Goal: Transaction & Acquisition: Purchase product/service

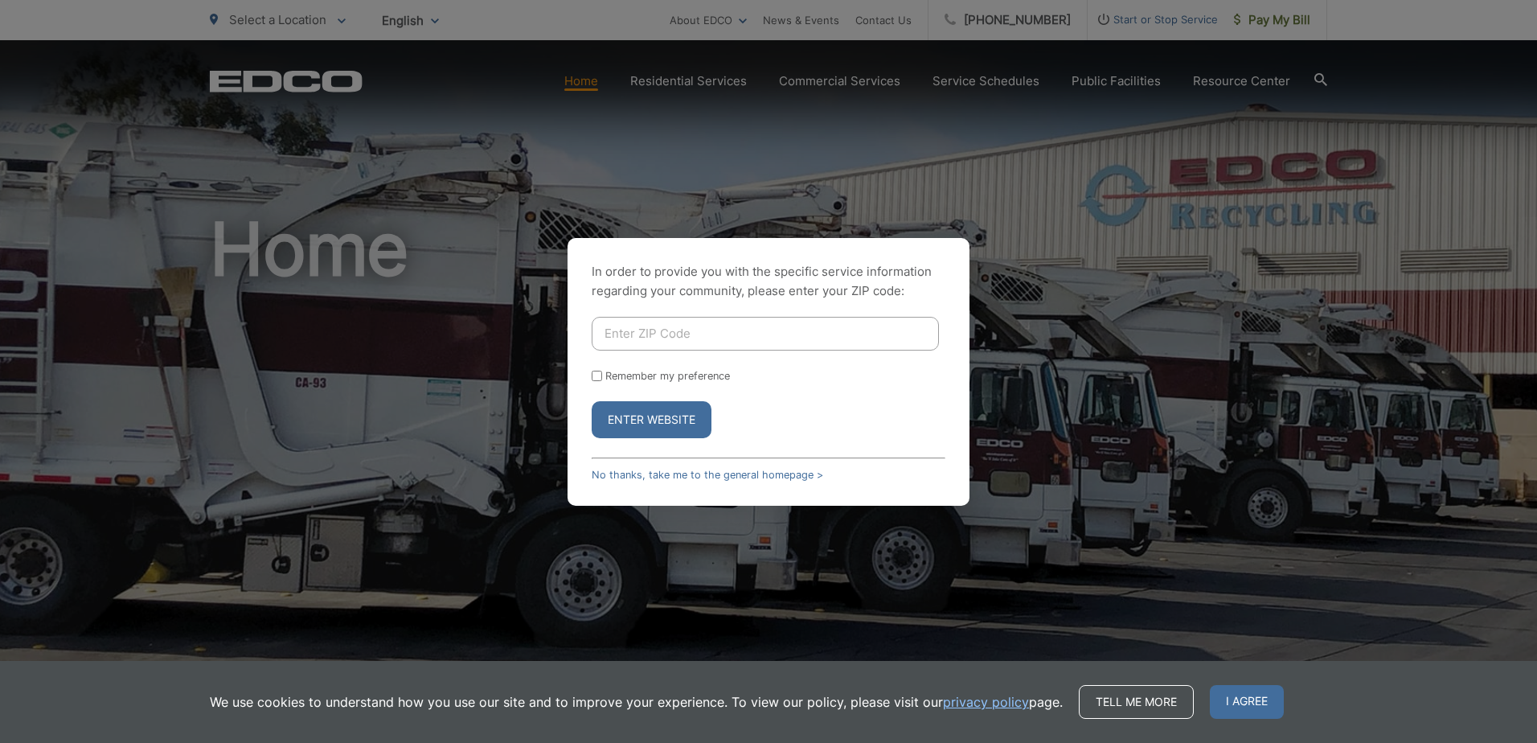
click at [661, 420] on button "Enter Website" at bounding box center [652, 419] width 120 height 37
click at [1256, 702] on span "I agree" at bounding box center [1247, 702] width 74 height 34
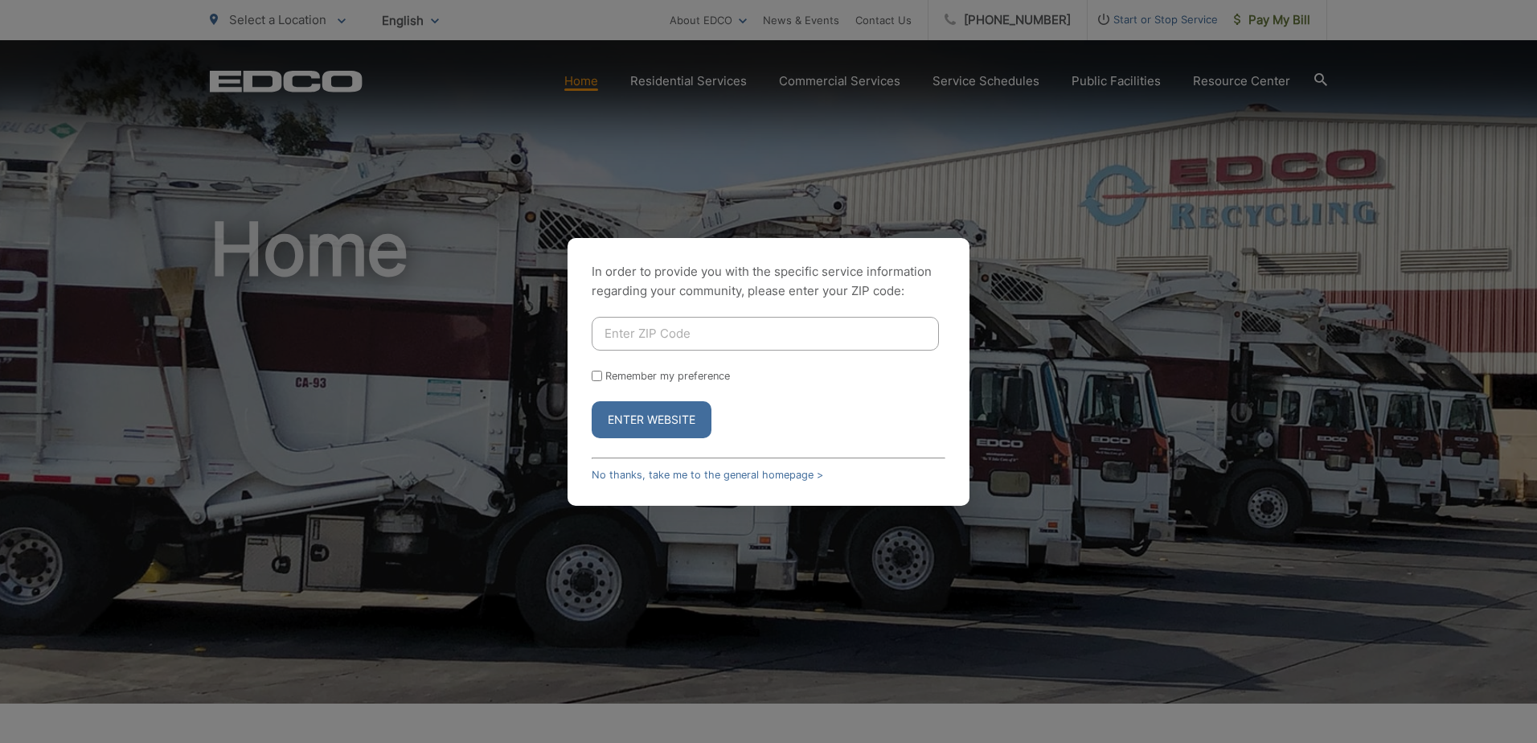
click at [806, 324] on input "Enter ZIP Code" at bounding box center [765, 334] width 347 height 34
type input "92011"
click at [592, 401] on button "Enter Website" at bounding box center [652, 419] width 120 height 37
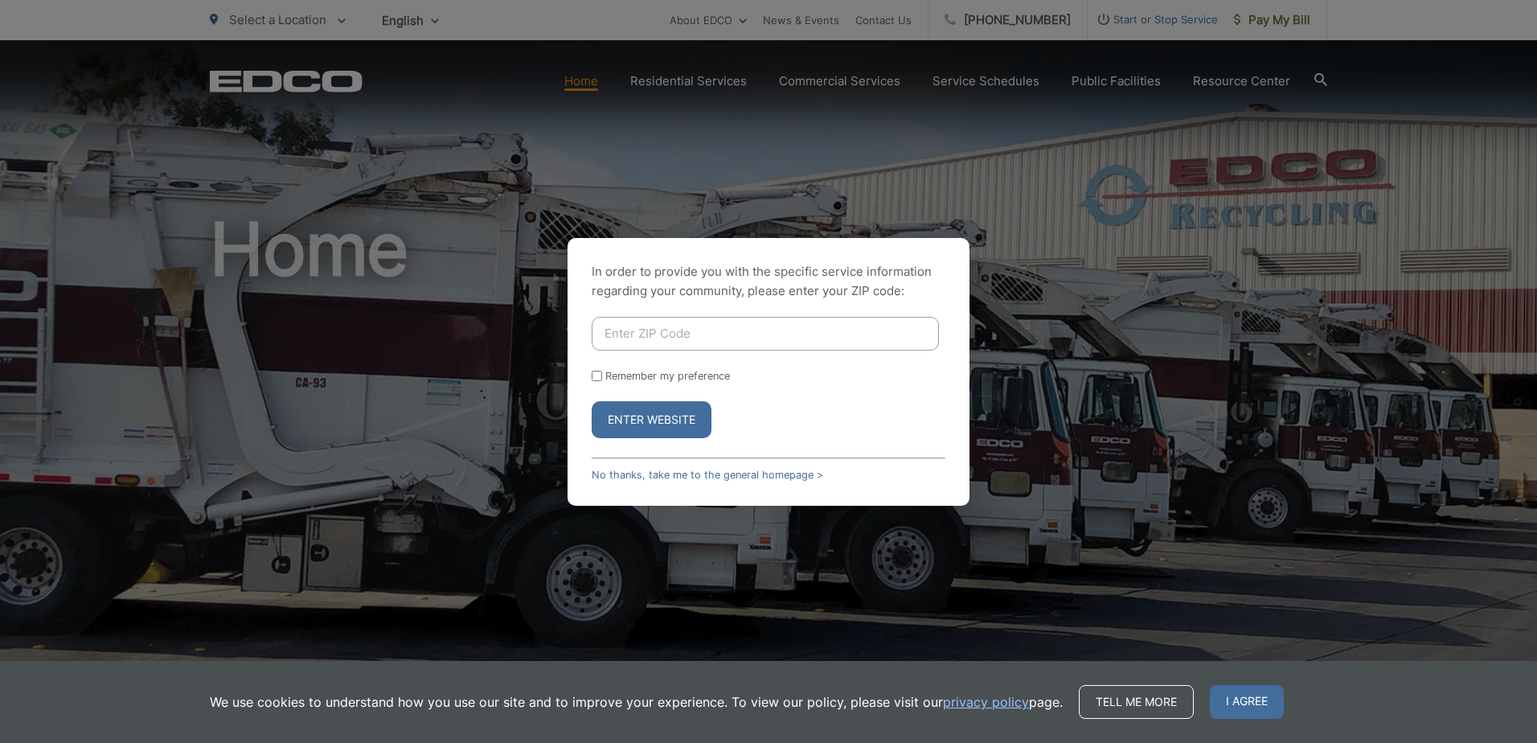
click at [718, 354] on form "Remember my preference Enter Website" at bounding box center [769, 377] width 354 height 121
click at [725, 338] on input "Enter ZIP Code" at bounding box center [765, 334] width 347 height 34
type input "92011"
click at [592, 401] on button "Enter Website" at bounding box center [652, 419] width 120 height 37
click at [767, 334] on input "Enter ZIP Code" at bounding box center [765, 334] width 347 height 34
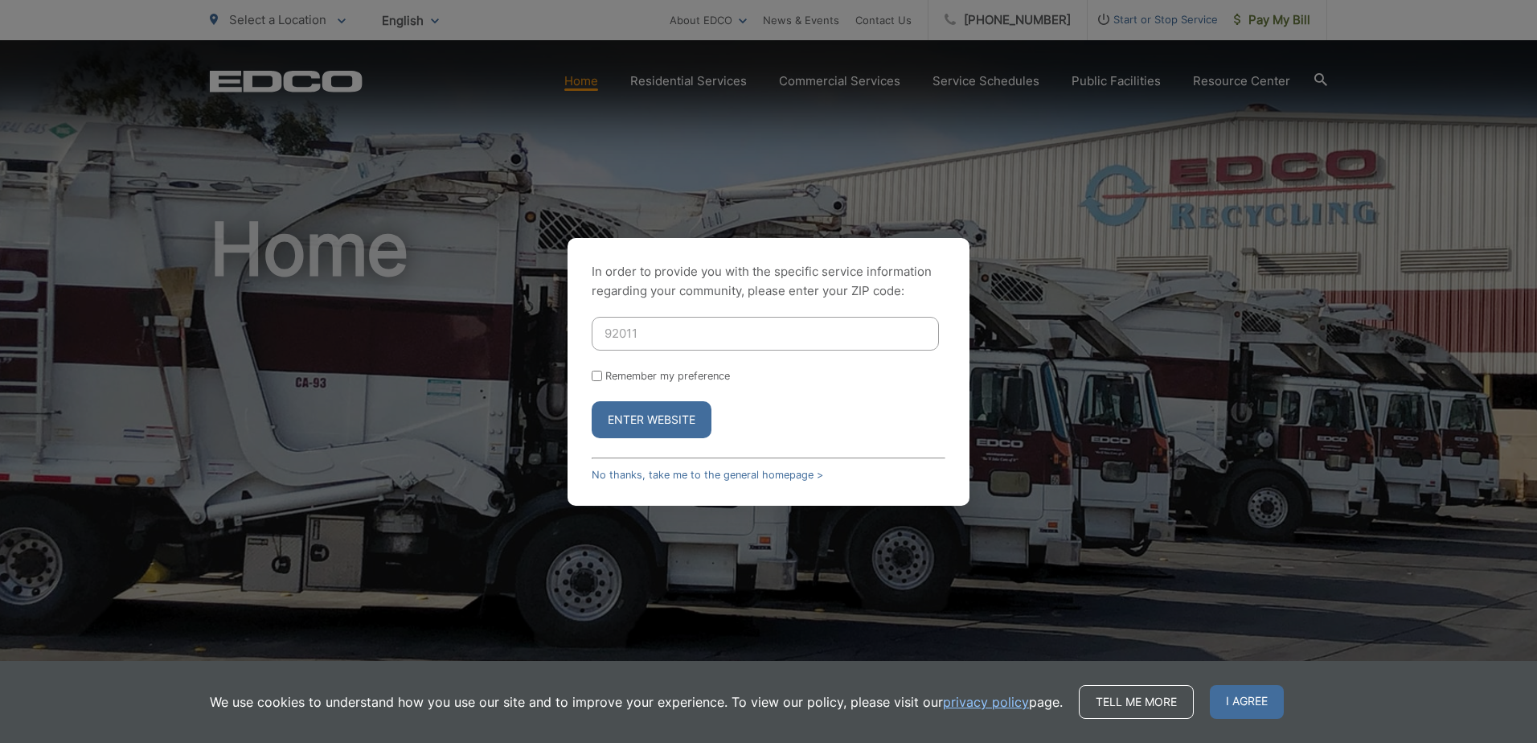
type input "92011"
click at [592, 401] on button "Enter Website" at bounding box center [652, 419] width 120 height 37
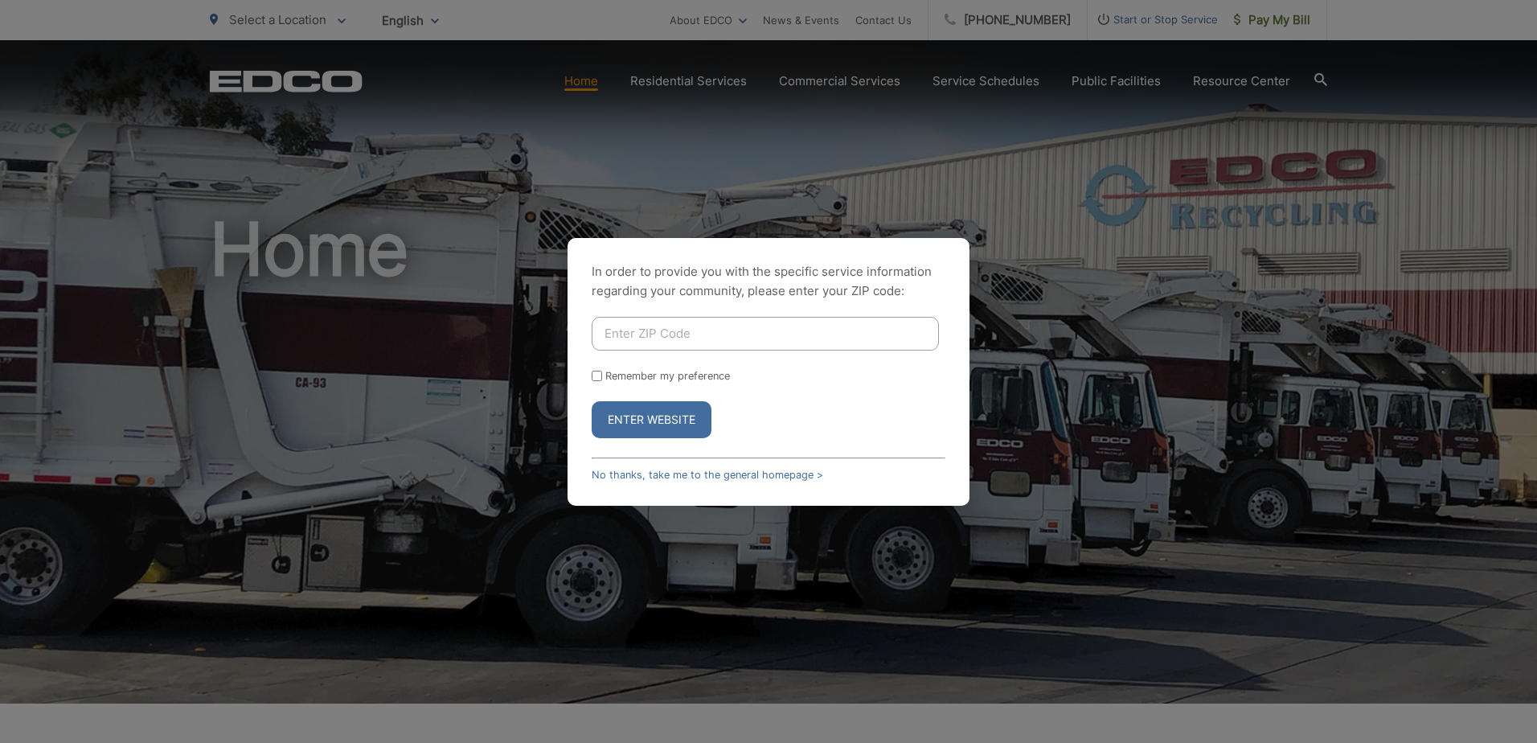
click at [674, 415] on button "Enter Website" at bounding box center [652, 419] width 120 height 37
click at [726, 320] on input "Enter ZIP Code" at bounding box center [765, 334] width 347 height 34
type input "92011"
click at [669, 472] on link "No thanks, take me to the general homepage >" at bounding box center [707, 475] width 231 height 12
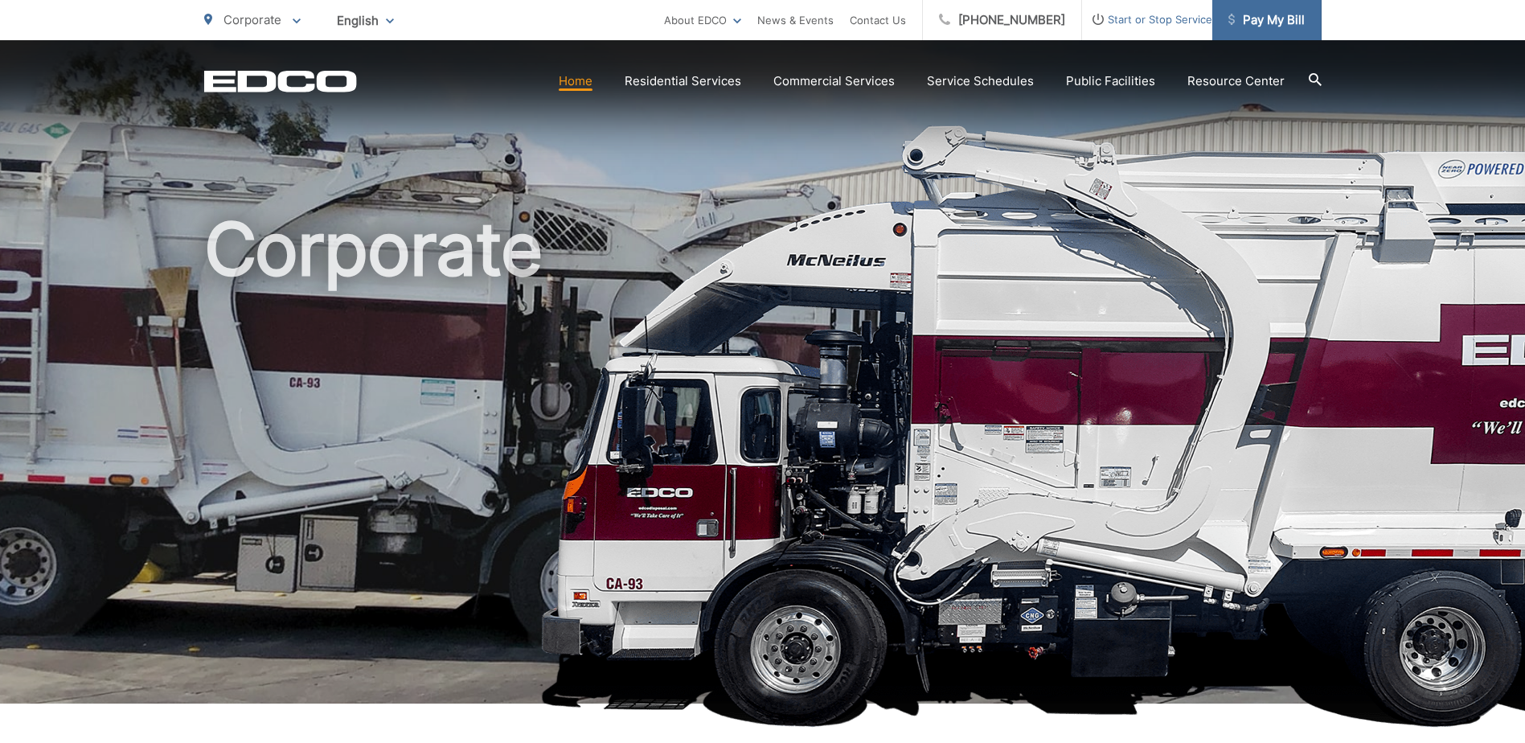
click at [1245, 16] on span "Pay My Bill" at bounding box center [1266, 19] width 76 height 19
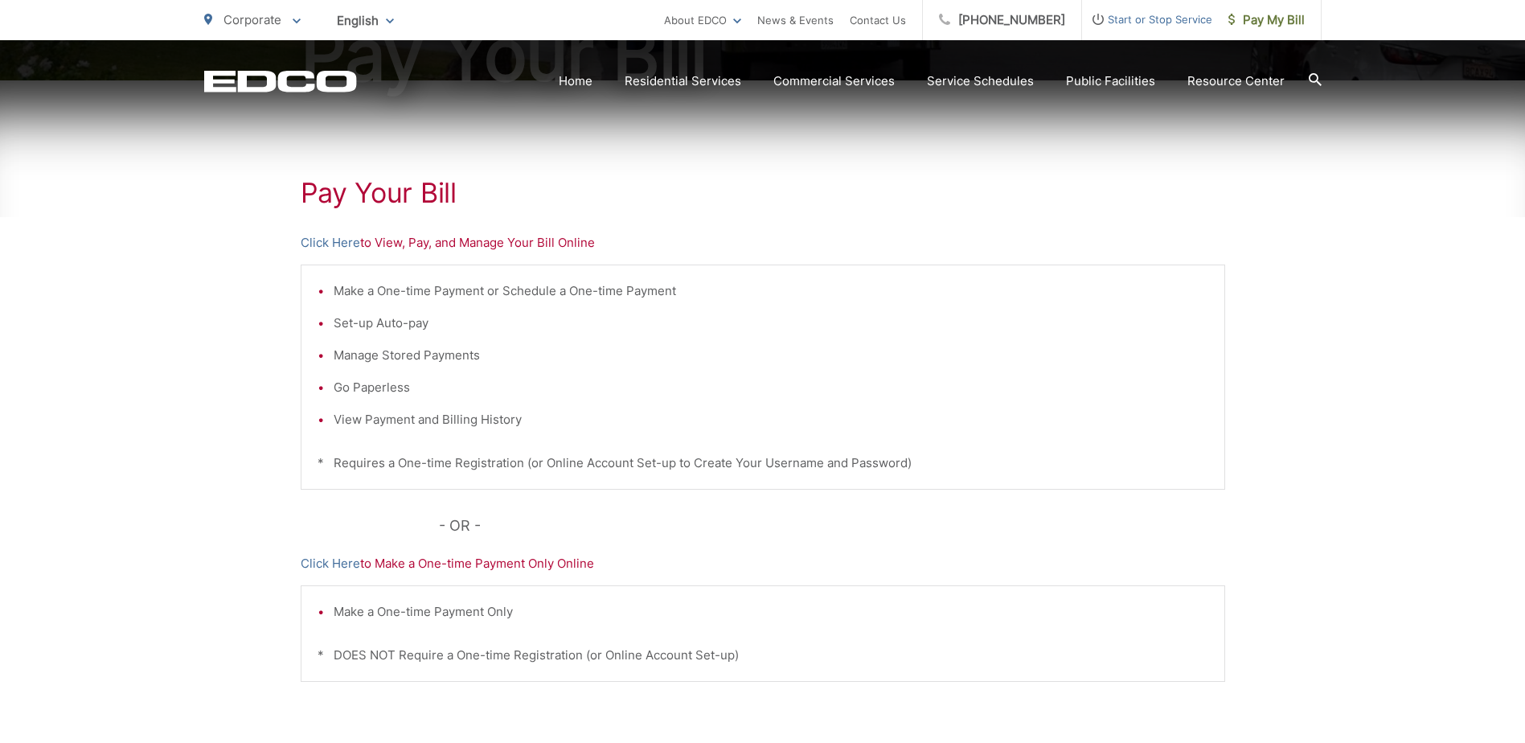
scroll to position [321, 0]
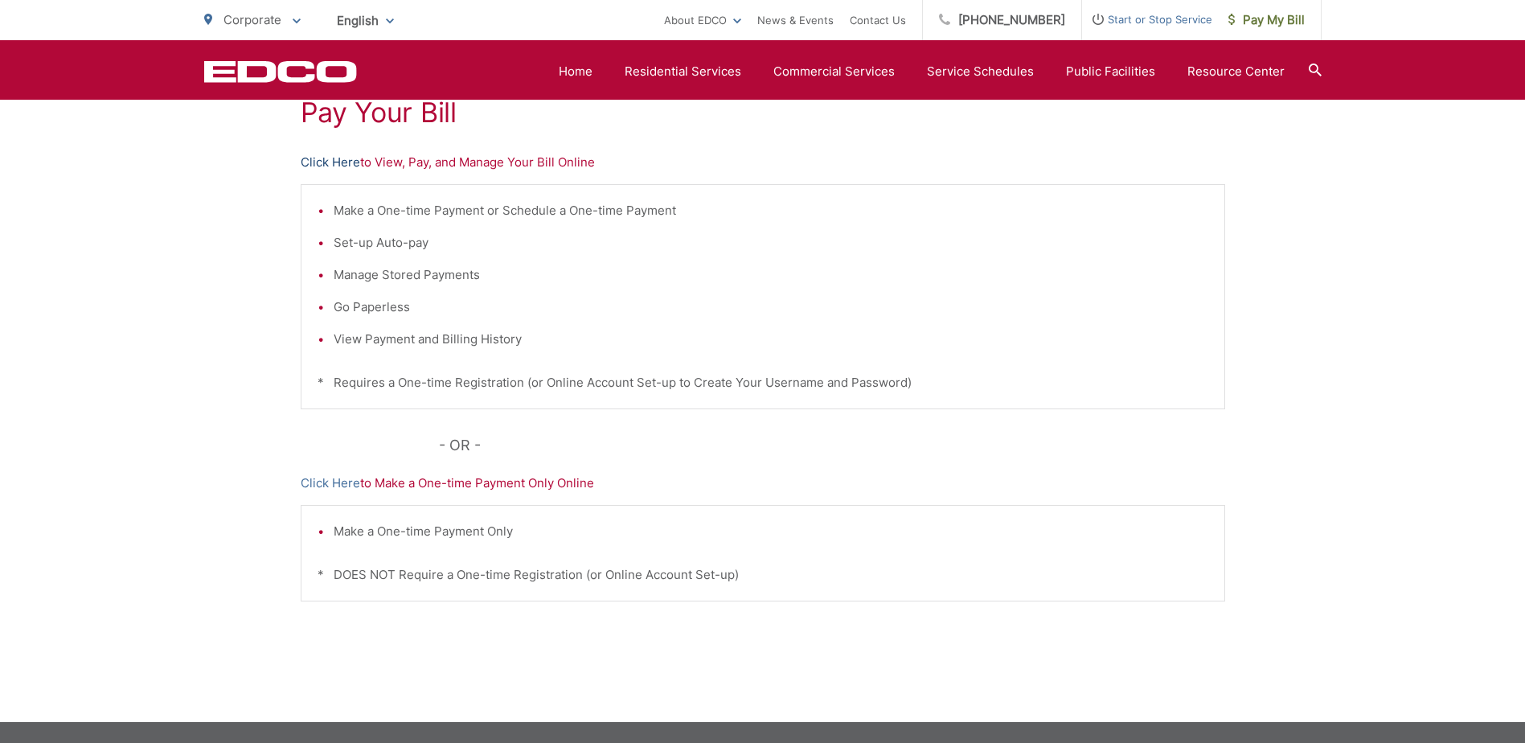
click at [325, 154] on link "Click Here" at bounding box center [330, 162] width 59 height 19
click at [346, 481] on link "Click Here" at bounding box center [330, 482] width 59 height 19
